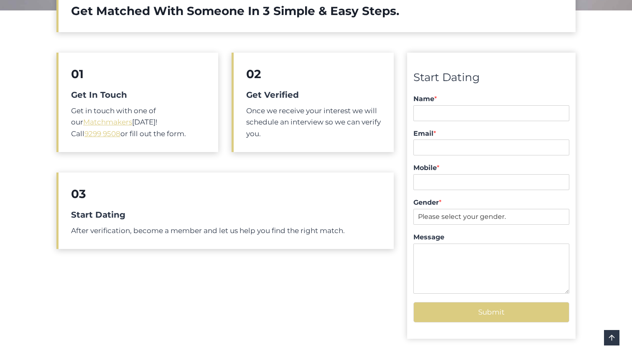
scroll to position [310, 0]
click at [466, 113] on input "Name *" at bounding box center [491, 113] width 156 height 16
type input "Nikki Gardner"
type input "nikkimtaylor@gmail.com"
type input "0420628077"
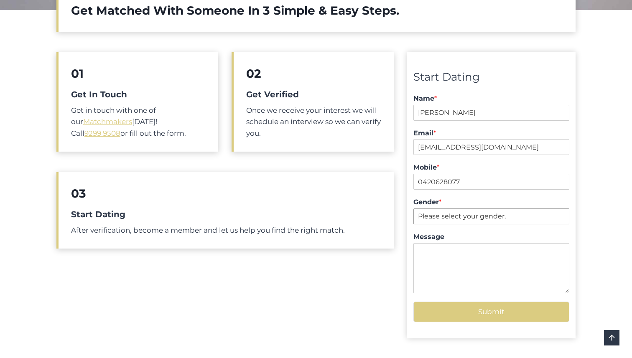
click at [447, 219] on select "Please select your gender. Male Female" at bounding box center [491, 217] width 156 height 16
select select "Female"
click at [413, 209] on select "Please select your gender. Male Female" at bounding box center [491, 217] width 156 height 16
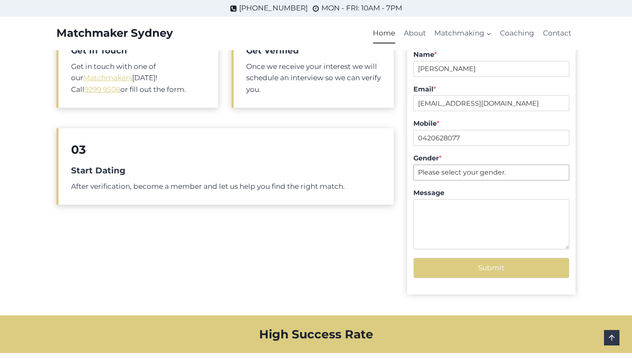
scroll to position [352, 0]
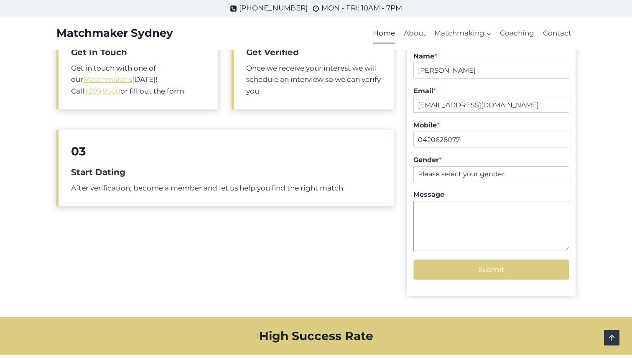
click at [480, 226] on textarea "Message" at bounding box center [491, 226] width 156 height 50
click at [421, 219] on textarea "Hi there, I would love to connect with someone genuine" at bounding box center [491, 226] width 156 height 50
click at [532, 227] on textarea "Hi there, Currently on Raya, but I would love to connect with someone genuine" at bounding box center [491, 226] width 156 height 50
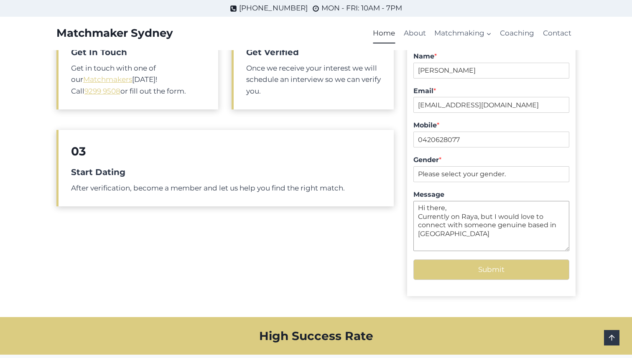
type textarea "Hi there, Currently on Raya, but I would love to connect with someone genuine b…"
click at [504, 277] on button "Submit" at bounding box center [491, 270] width 156 height 20
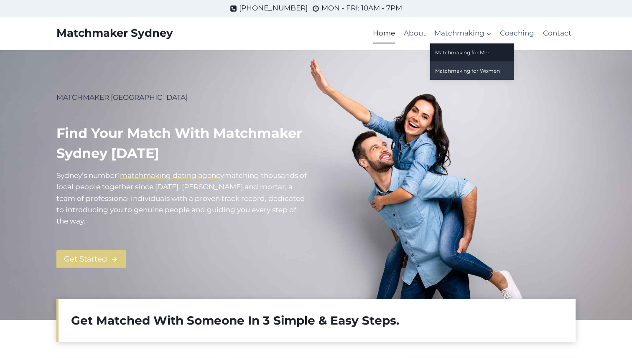
click at [469, 73] on link "Matchmaking for Women" at bounding box center [472, 71] width 84 height 18
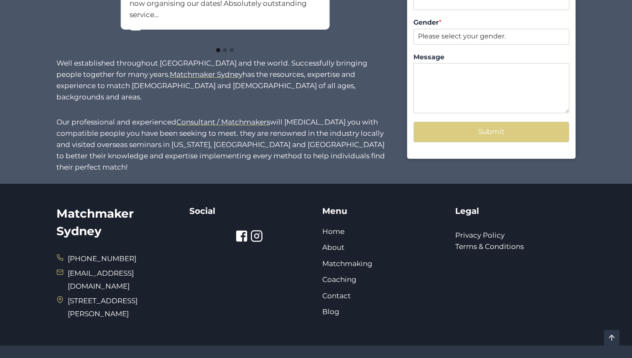
scroll to position [812, 0]
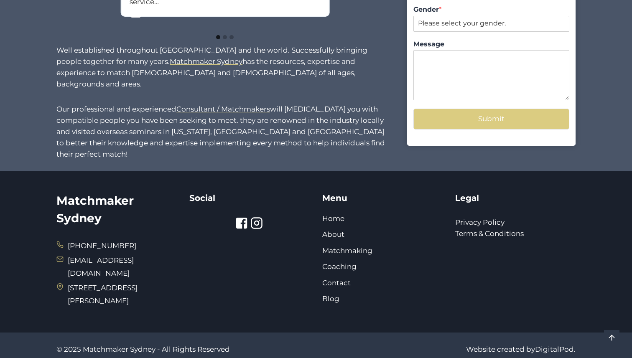
click at [256, 222] on icon at bounding box center [256, 223] width 13 height 13
